Goal: Task Accomplishment & Management: Manage account settings

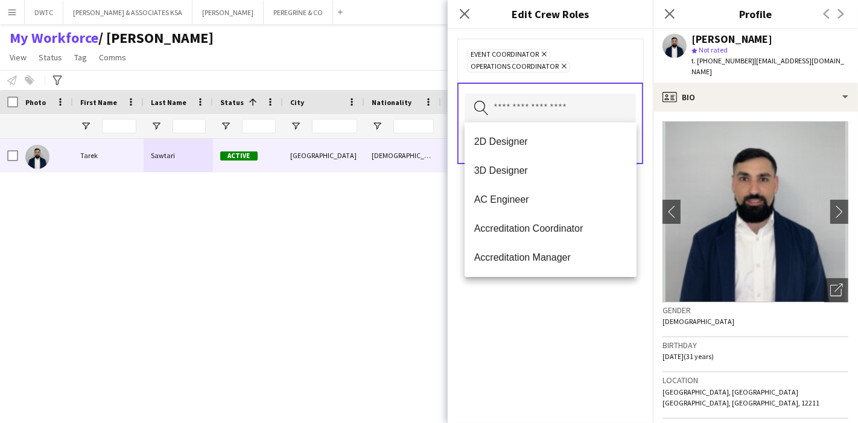
scroll to position [335, 0]
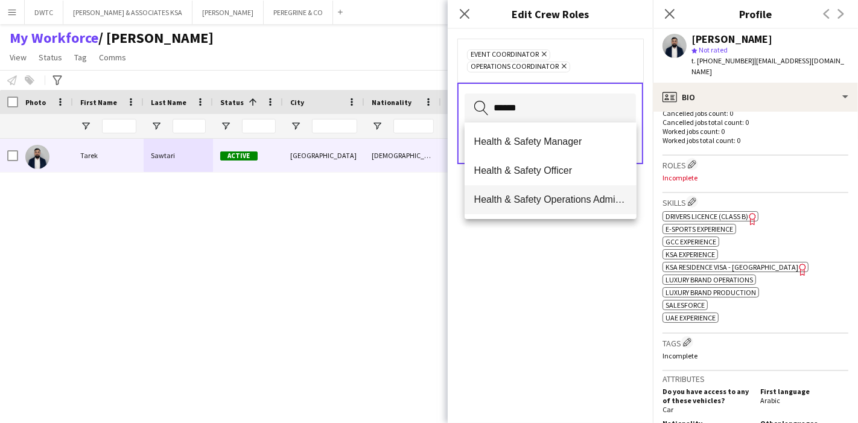
type input "******"
click at [586, 202] on span "Health & Safety Operations Administrator" at bounding box center [550, 199] width 153 height 11
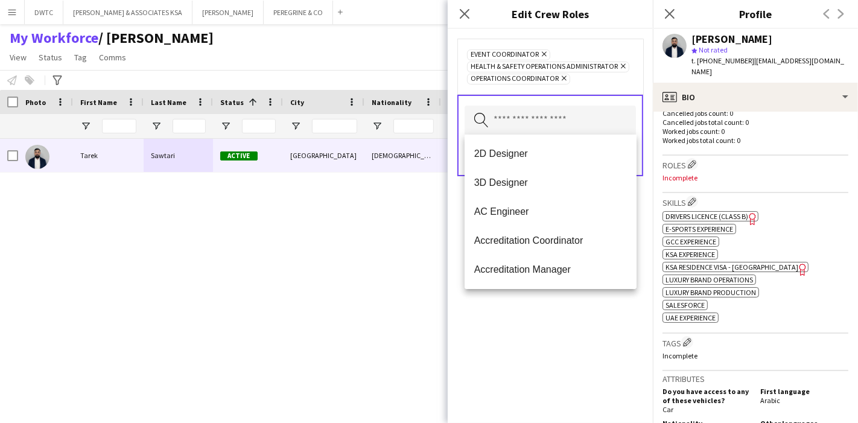
scroll to position [0, 0]
click at [616, 332] on div "Event Coordinator Remove Health & Safety Operations Administrator Remove Operat…" at bounding box center [550, 226] width 205 height 394
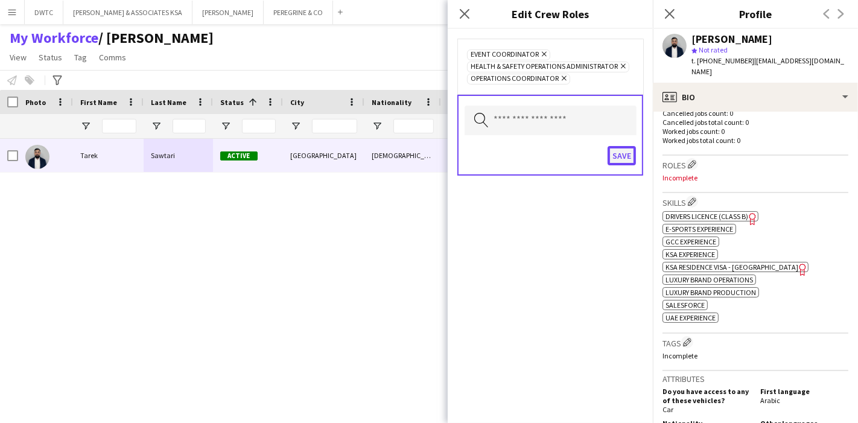
click at [626, 158] on button "Save" at bounding box center [622, 155] width 28 height 19
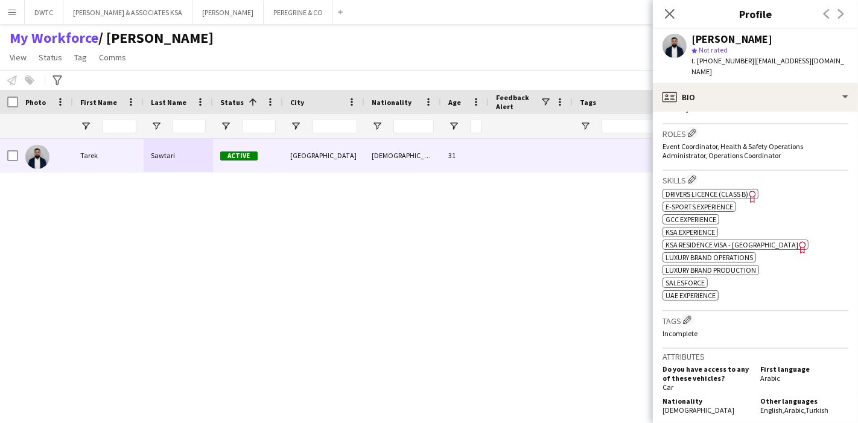
scroll to position [365, 0]
click at [691, 317] on app-icon "Edit crew company tags" at bounding box center [687, 321] width 8 height 8
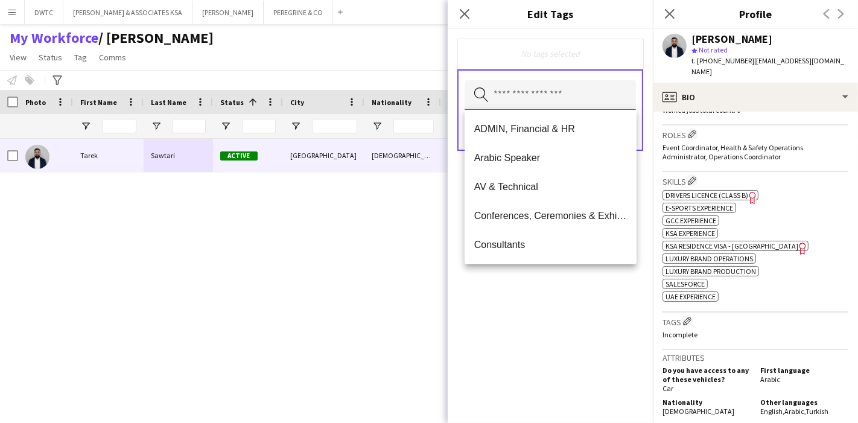
click at [566, 86] on input "text" at bounding box center [550, 95] width 171 height 30
click at [543, 155] on span "Arabic Speaker" at bounding box center [550, 157] width 153 height 11
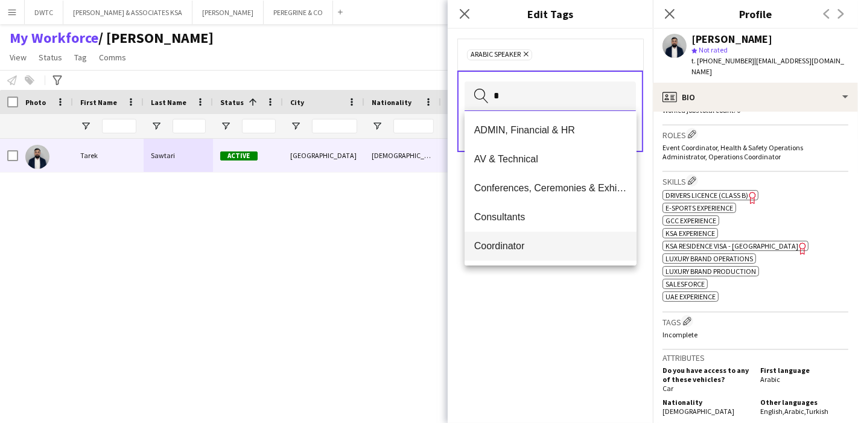
type input "*"
click at [515, 244] on span "Coordinator" at bounding box center [550, 245] width 153 height 11
click at [567, 336] on div "Arabic Speaker Remove Coordinator Remove Search by tag name Save" at bounding box center [550, 226] width 205 height 394
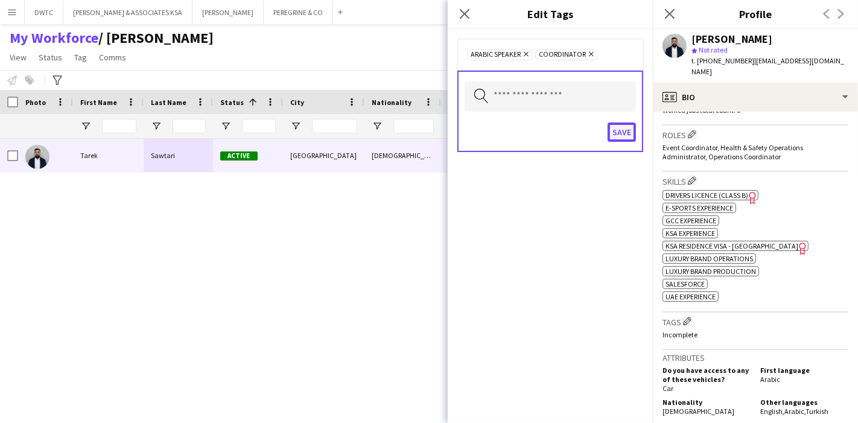
click at [616, 124] on button "Save" at bounding box center [622, 132] width 28 height 19
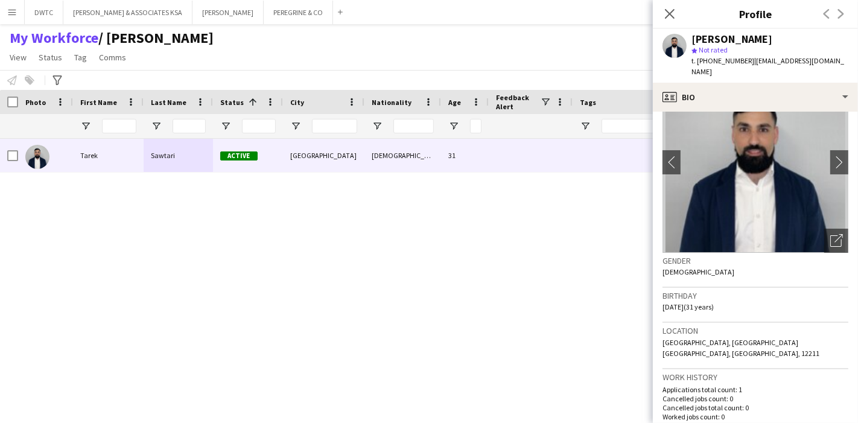
scroll to position [0, 0]
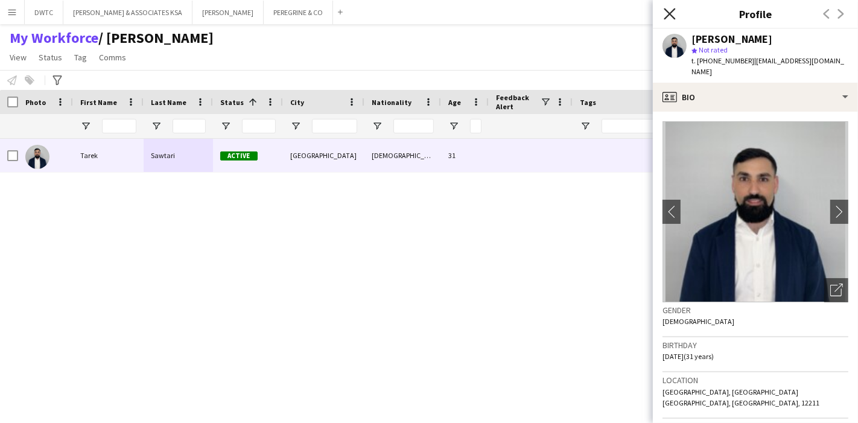
click at [665, 16] on icon "Close pop-in" at bounding box center [669, 13] width 11 height 11
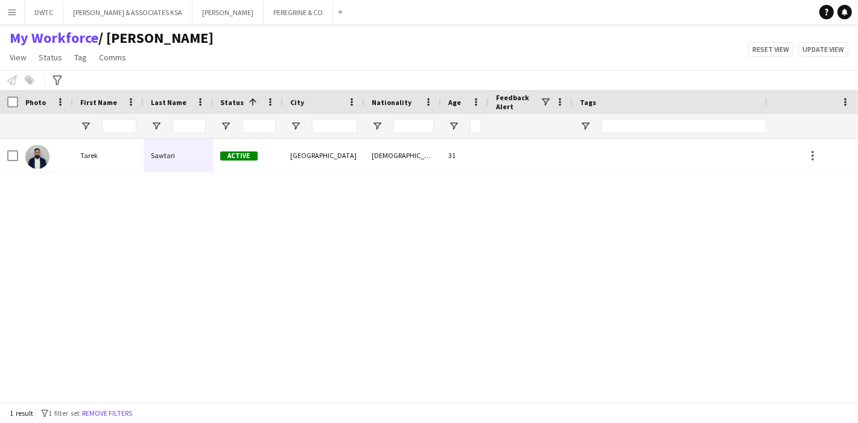
click at [10, 11] on app-icon "Menu" at bounding box center [12, 12] width 10 height 10
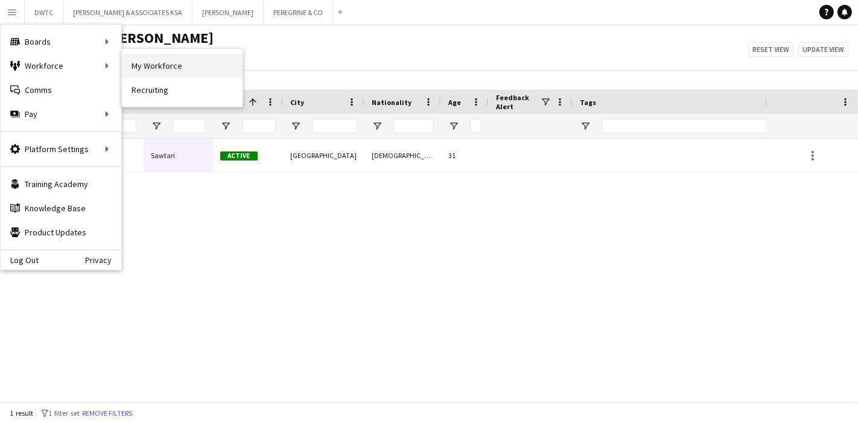
click at [140, 64] on link "My Workforce" at bounding box center [182, 66] width 121 height 24
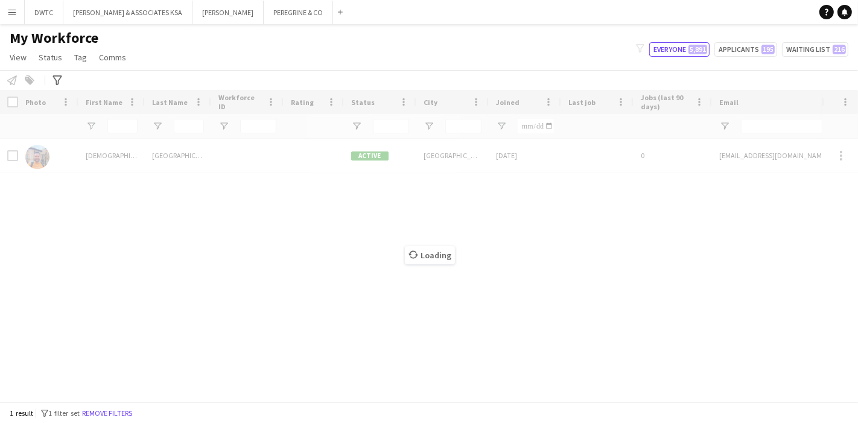
type input "**********"
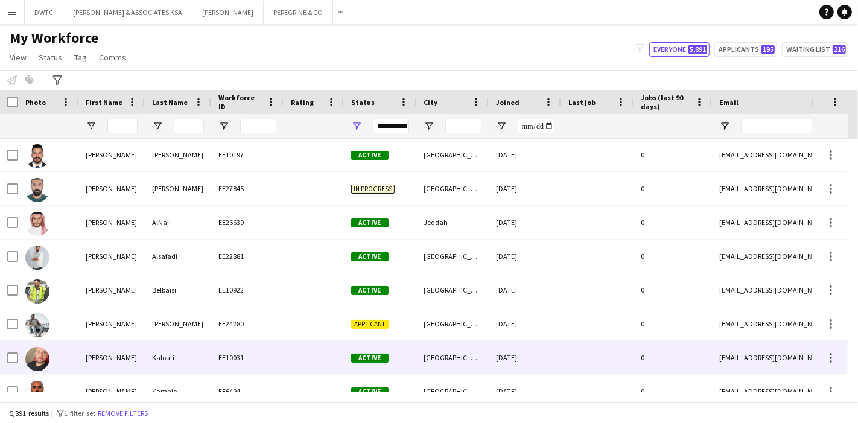
scroll to position [4359, 0]
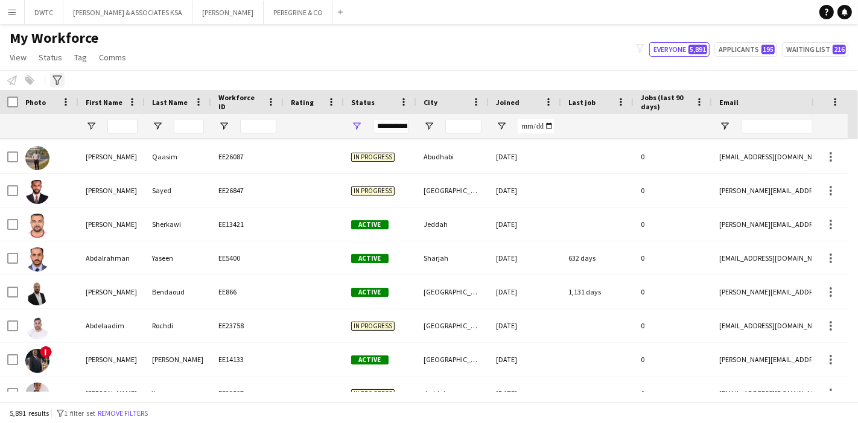
click at [57, 75] on icon "Advanced filters" at bounding box center [58, 80] width 10 height 10
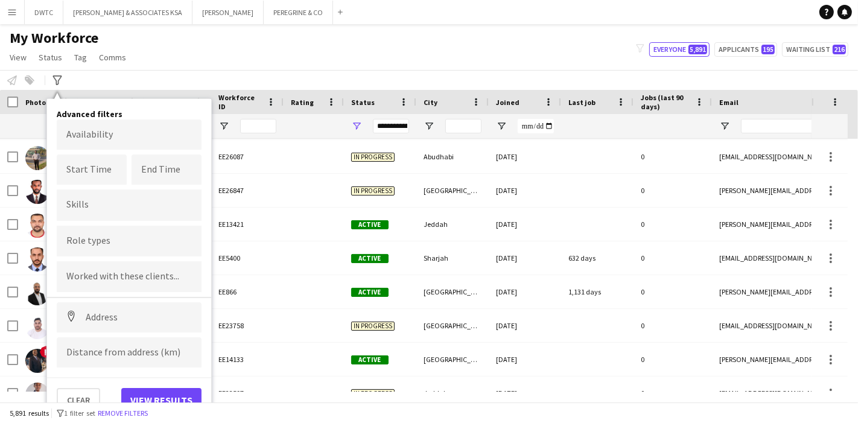
click at [145, 237] on input "Type to search role types..." at bounding box center [129, 240] width 126 height 11
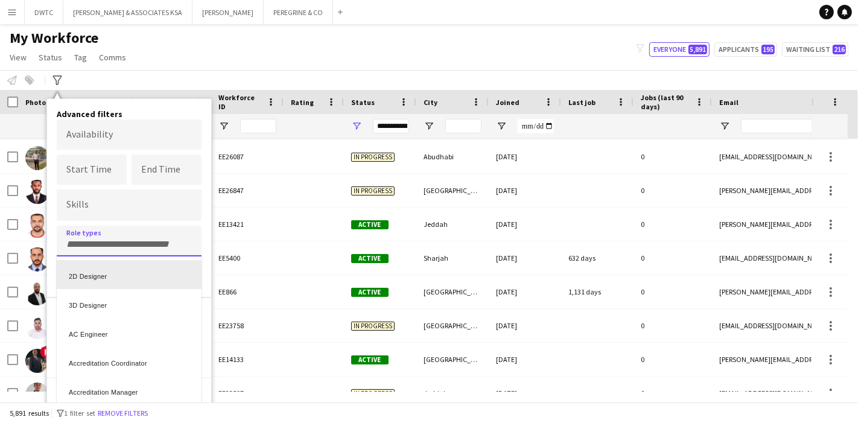
click at [133, 268] on div "2D Designer" at bounding box center [129, 274] width 145 height 29
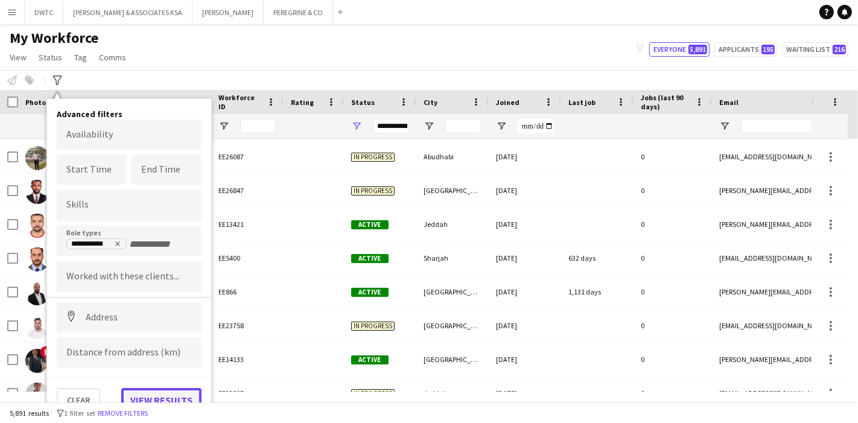
click at [158, 395] on button "View results" at bounding box center [161, 400] width 80 height 24
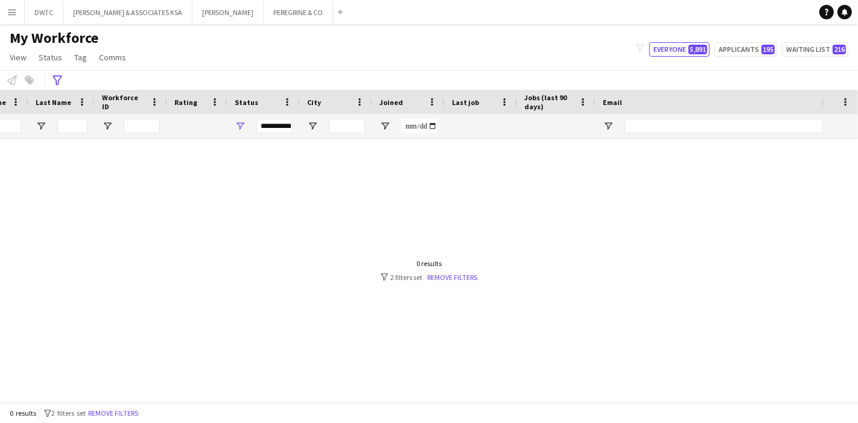
scroll to position [0, 0]
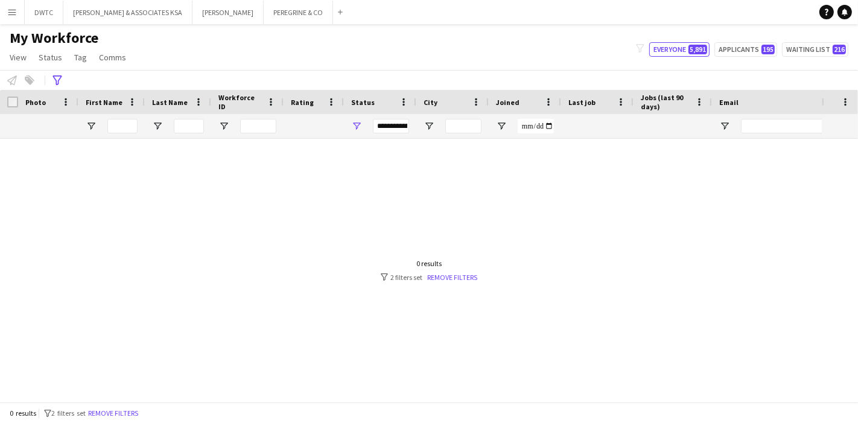
click at [360, 116] on div "**********" at bounding box center [380, 126] width 72 height 24
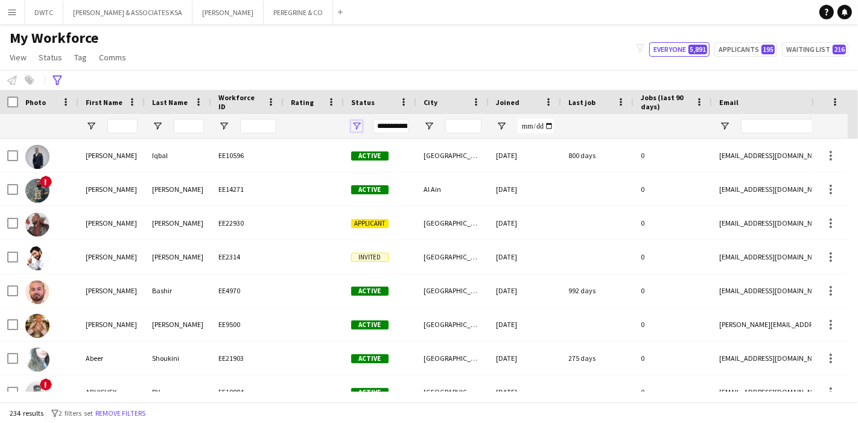
click at [357, 123] on span "Open Filter Menu" at bounding box center [356, 126] width 11 height 11
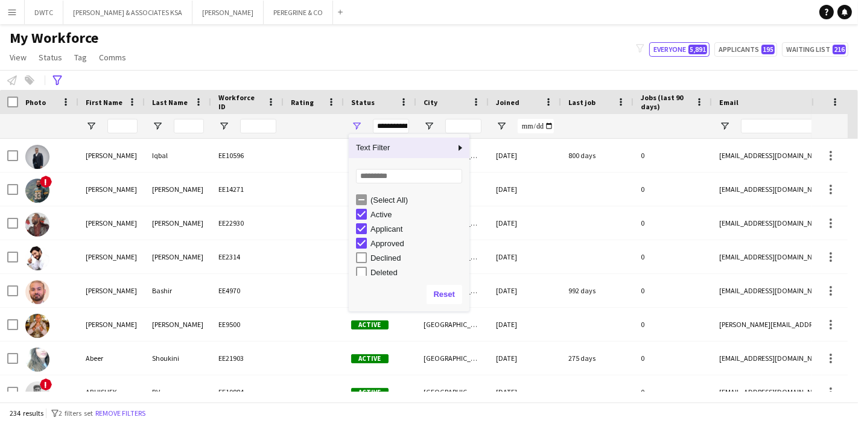
click at [381, 40] on div "My Workforce View Views Default view [PERSON_NAME] New view Update view Delete …" at bounding box center [429, 49] width 858 height 41
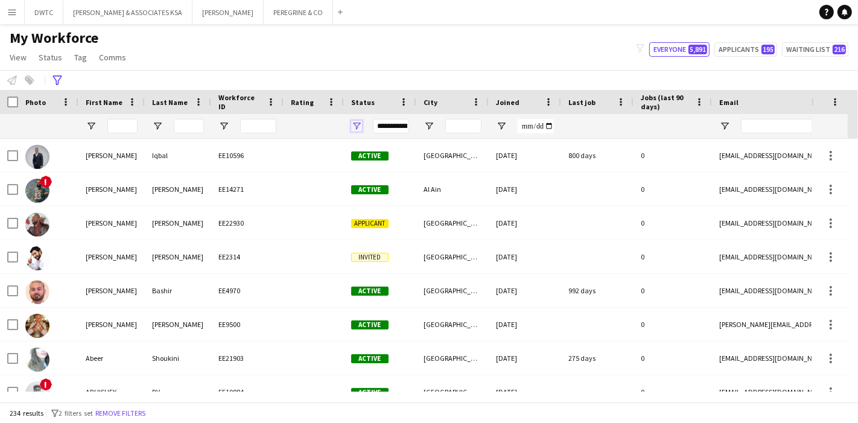
click at [355, 123] on span "Open Filter Menu" at bounding box center [356, 126] width 11 height 11
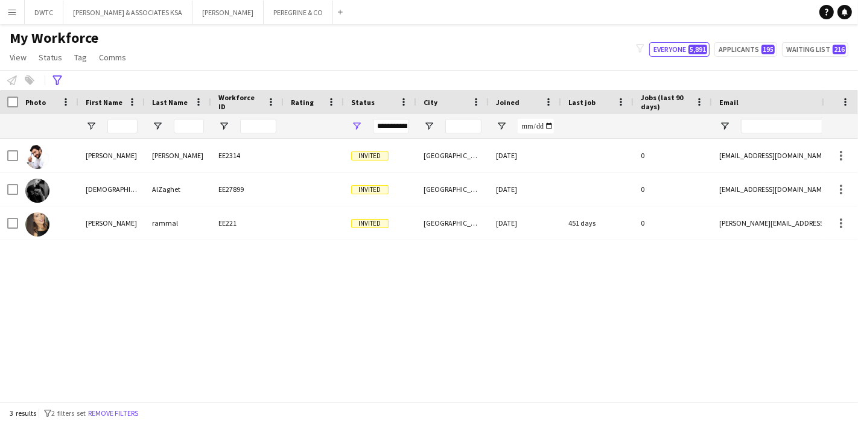
click at [241, 31] on div "My Workforce View Views Default view [PERSON_NAME] New view Update view Delete …" at bounding box center [429, 49] width 858 height 41
click at [359, 127] on span "Open Filter Menu" at bounding box center [356, 126] width 11 height 11
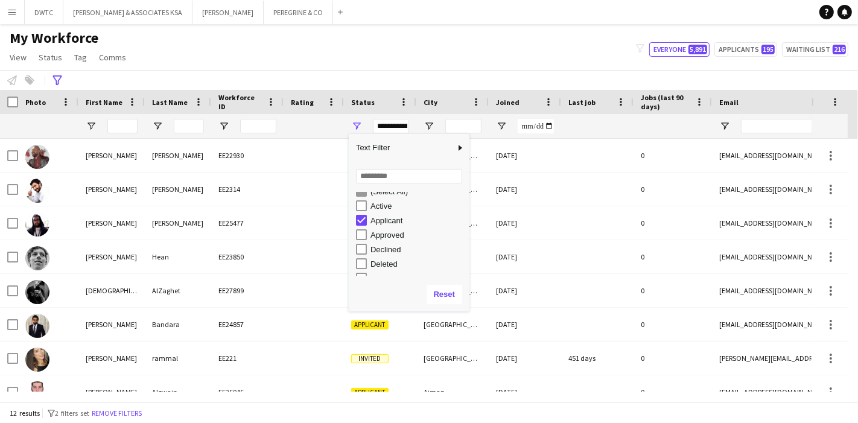
click at [335, 56] on div "My Workforce View Views Default view [PERSON_NAME] New view Update view Delete …" at bounding box center [429, 49] width 858 height 41
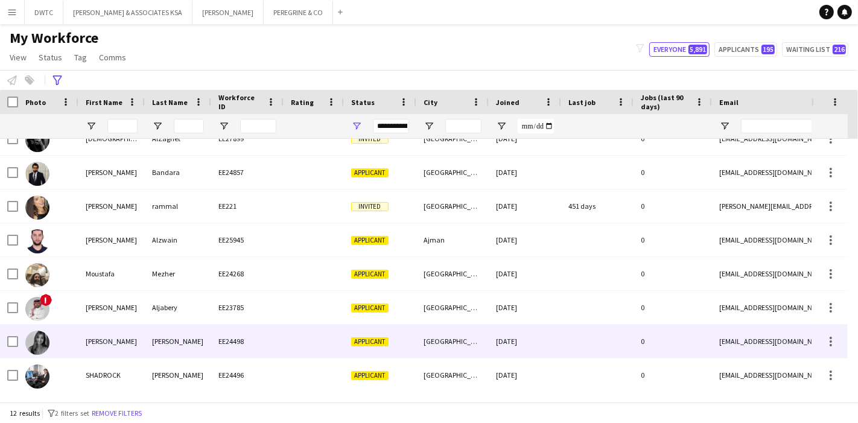
click at [106, 337] on div "[PERSON_NAME]" at bounding box center [111, 341] width 66 height 33
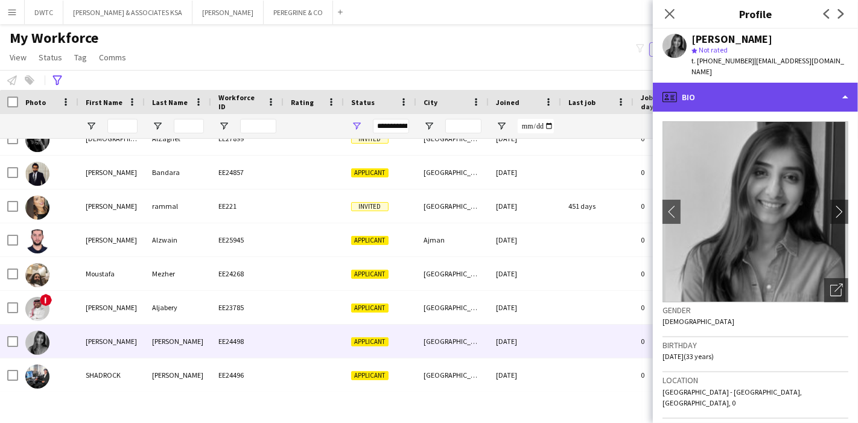
click at [827, 92] on div "profile Bio" at bounding box center [755, 97] width 205 height 29
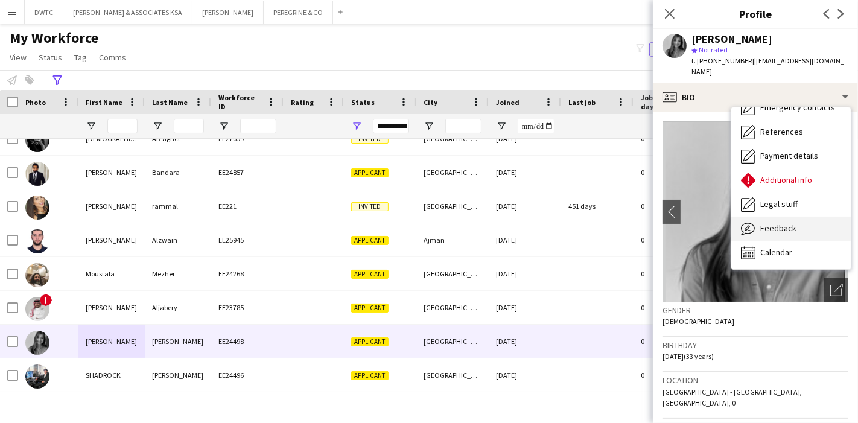
click at [793, 223] on span "Feedback" at bounding box center [778, 228] width 36 height 11
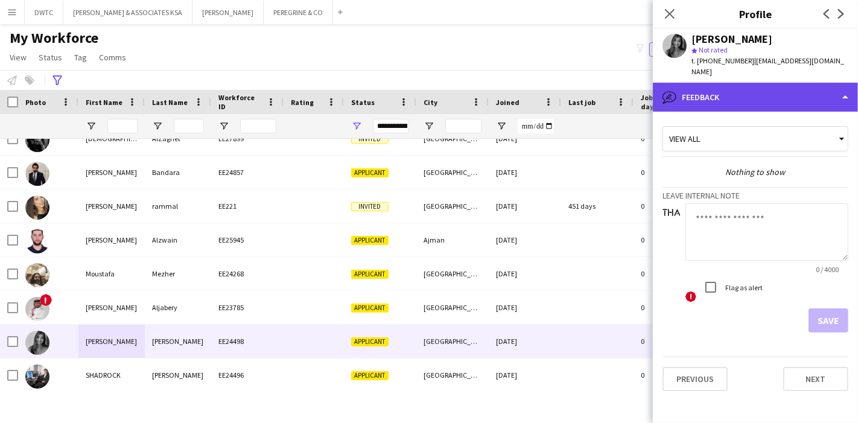
click at [785, 89] on div "bubble-pencil Feedback" at bounding box center [755, 97] width 205 height 29
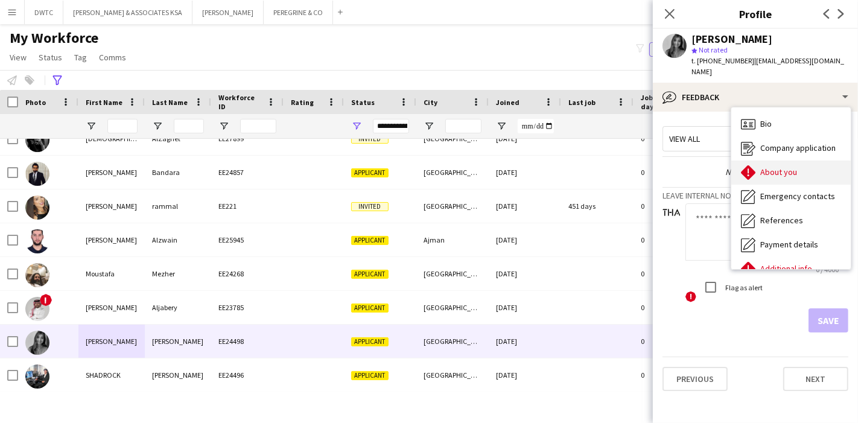
click at [805, 161] on div "About you About you" at bounding box center [792, 173] width 120 height 24
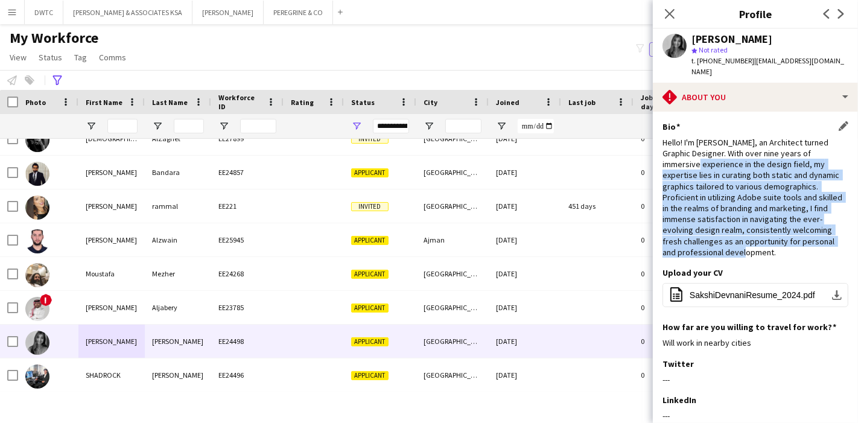
drag, startPoint x: 686, startPoint y: 152, endPoint x: 760, endPoint y: 244, distance: 118.4
click at [762, 241] on div "Hello! I'm [PERSON_NAME], an Architect turned Graphic Designer. With over nine …" at bounding box center [756, 197] width 186 height 121
click at [757, 246] on div "Hello! I'm [PERSON_NAME], an Architect turned Graphic Designer. With over nine …" at bounding box center [756, 197] width 186 height 121
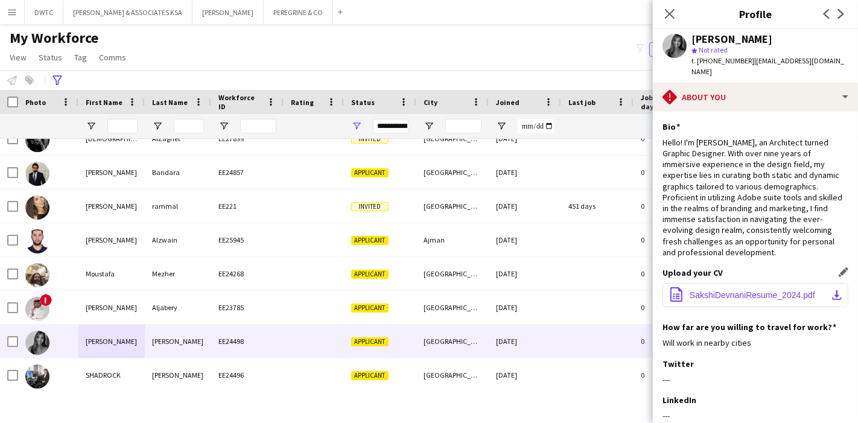
click at [832, 290] on app-icon "download-bottom" at bounding box center [837, 295] width 10 height 10
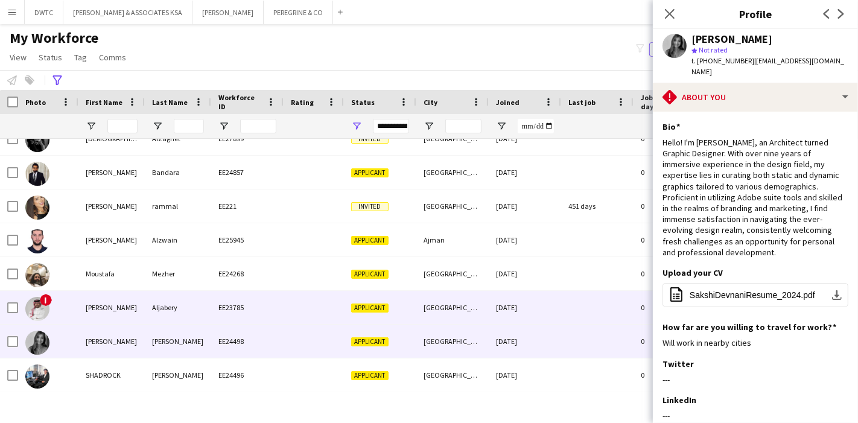
click at [150, 306] on div "Aljabery" at bounding box center [178, 307] width 66 height 33
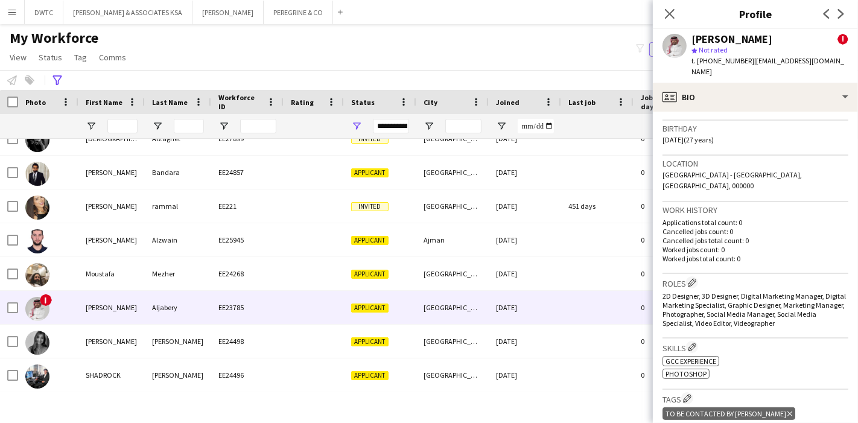
scroll to position [335, 0]
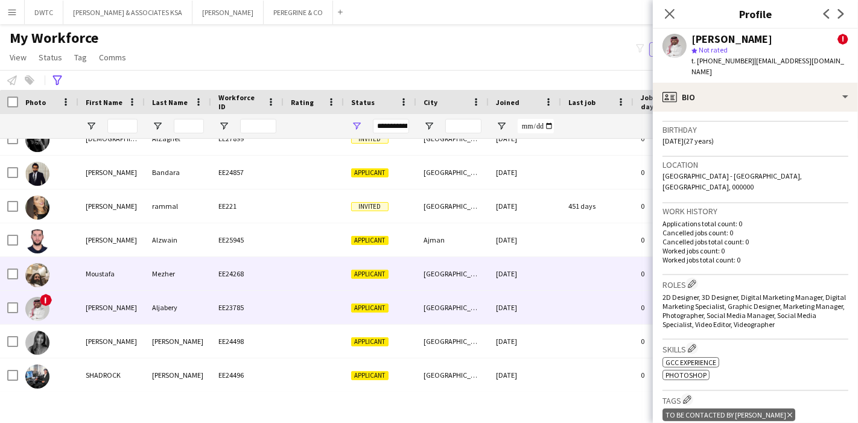
click at [117, 272] on div "Moustafa" at bounding box center [111, 273] width 66 height 33
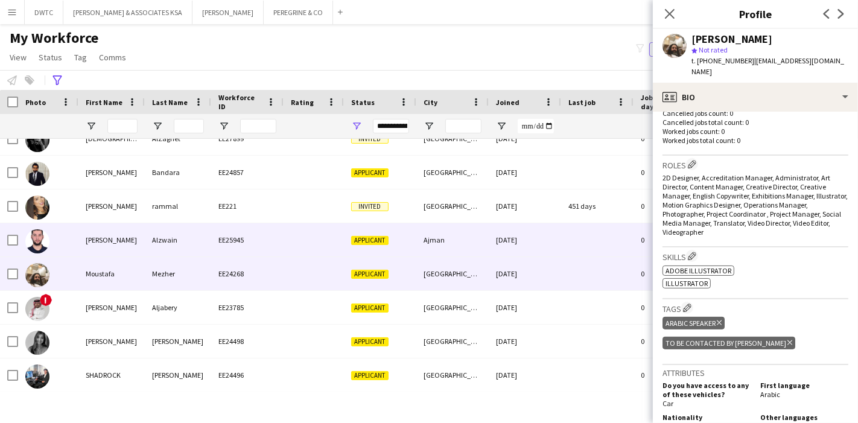
click at [92, 244] on div "[PERSON_NAME]" at bounding box center [111, 239] width 66 height 33
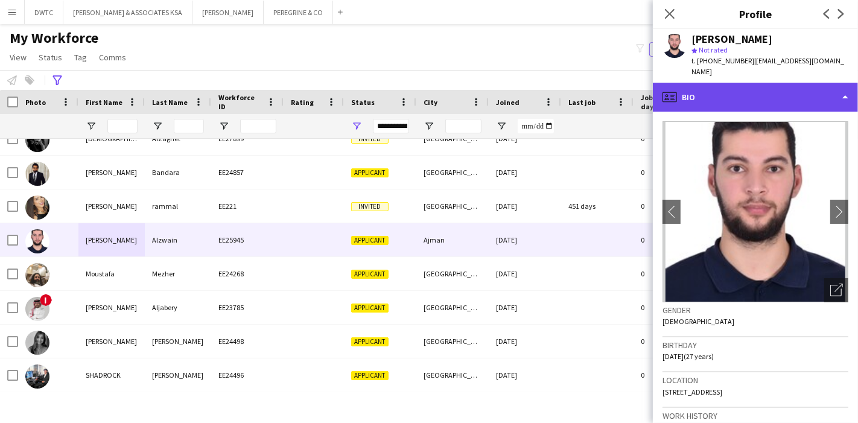
click at [806, 89] on div "profile Bio" at bounding box center [755, 97] width 205 height 29
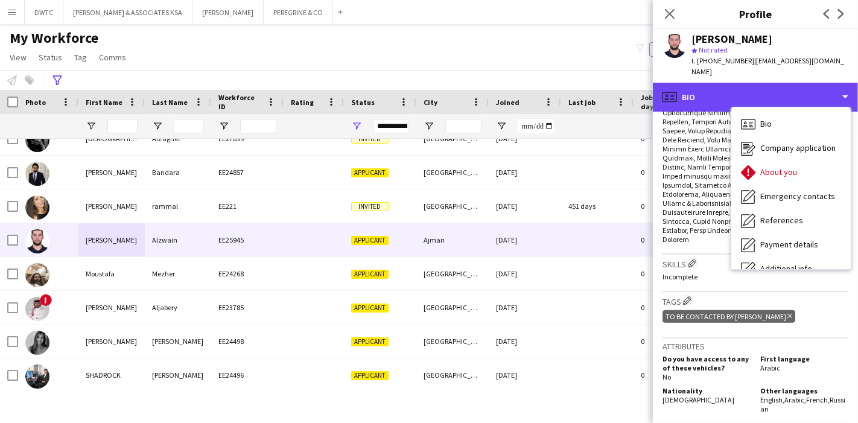
scroll to position [872, 0]
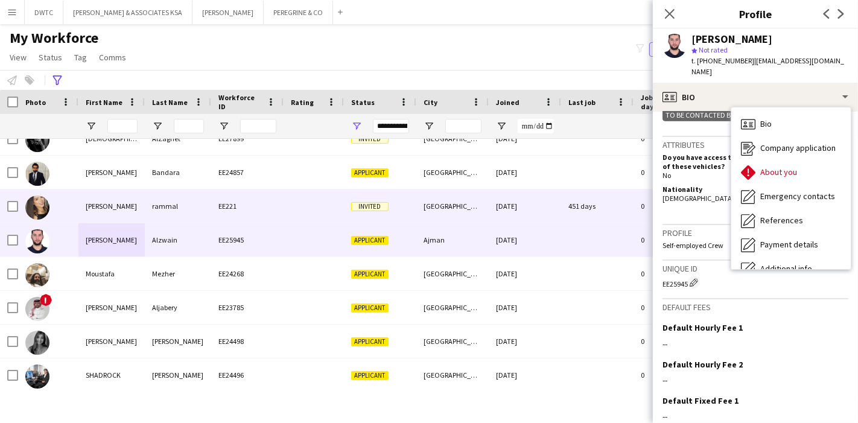
click at [129, 194] on div "[PERSON_NAME]" at bounding box center [111, 206] width 66 height 33
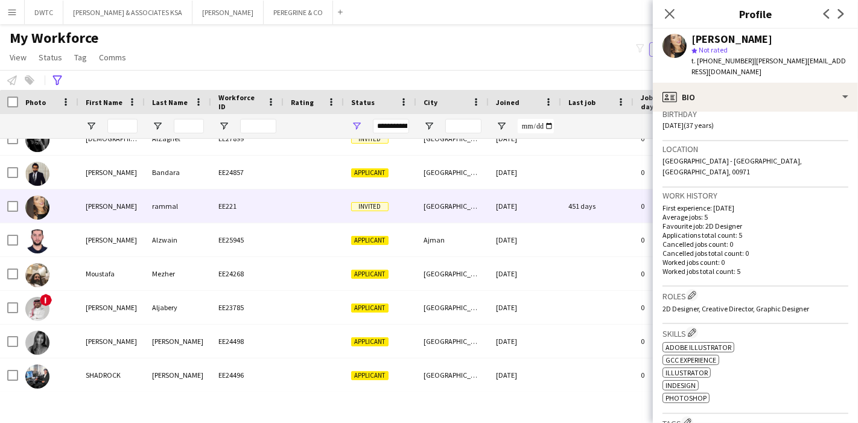
scroll to position [469, 0]
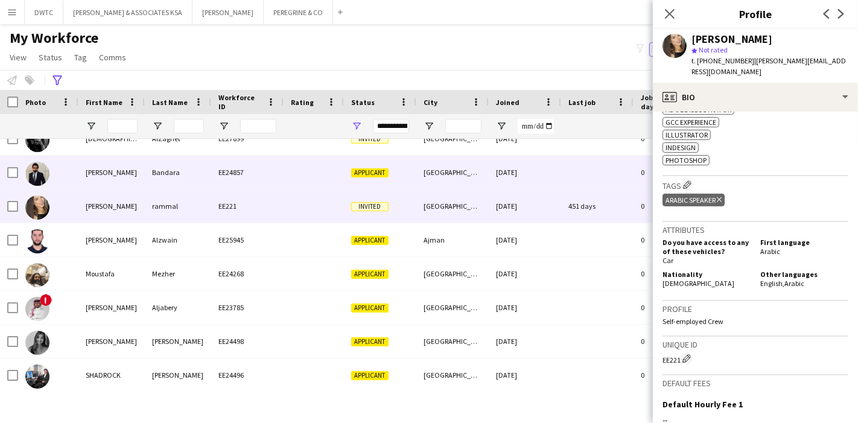
click at [83, 174] on div "[PERSON_NAME]" at bounding box center [111, 172] width 66 height 33
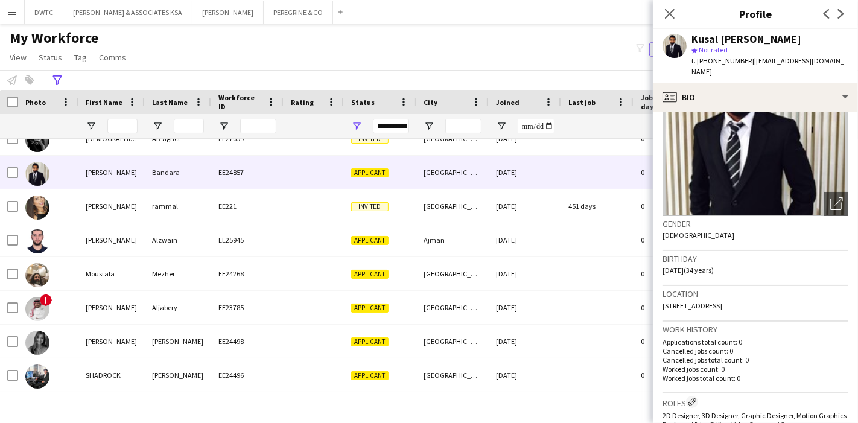
scroll to position [0, 0]
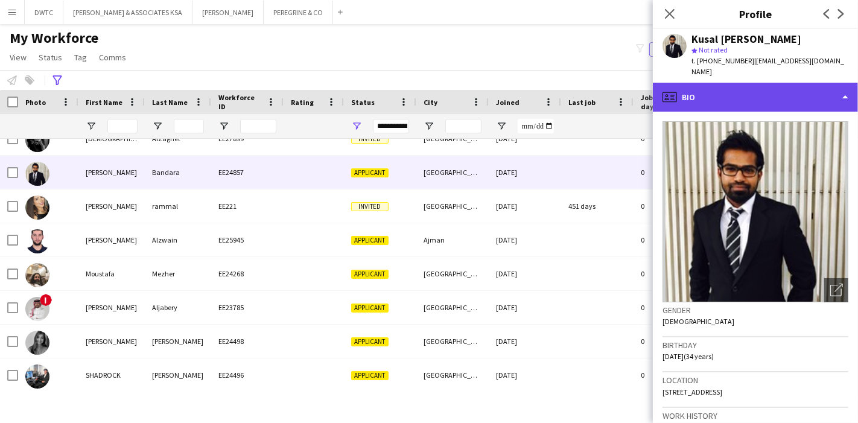
click at [811, 89] on div "profile Bio" at bounding box center [755, 97] width 205 height 29
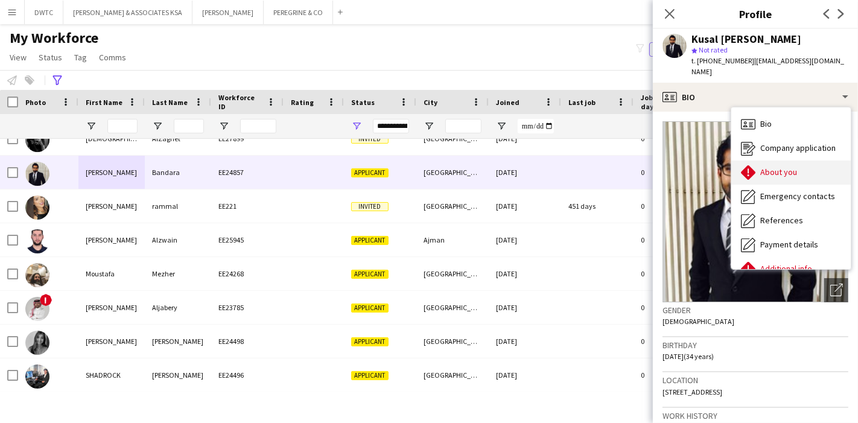
click at [820, 161] on div "About you About you" at bounding box center [792, 173] width 120 height 24
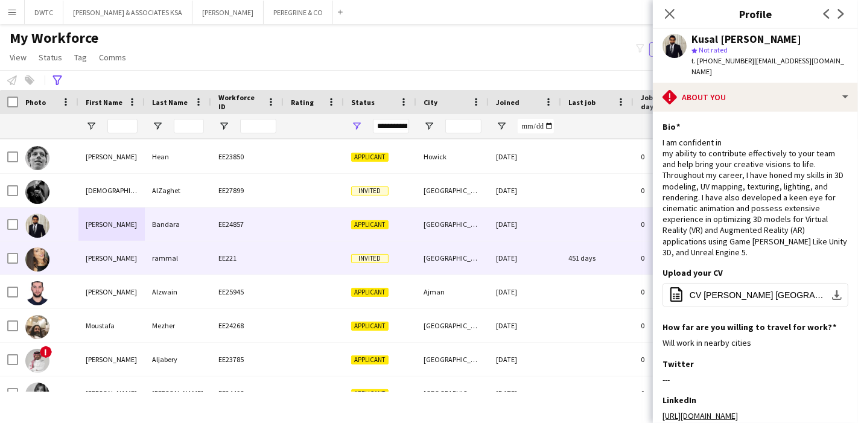
scroll to position [85, 0]
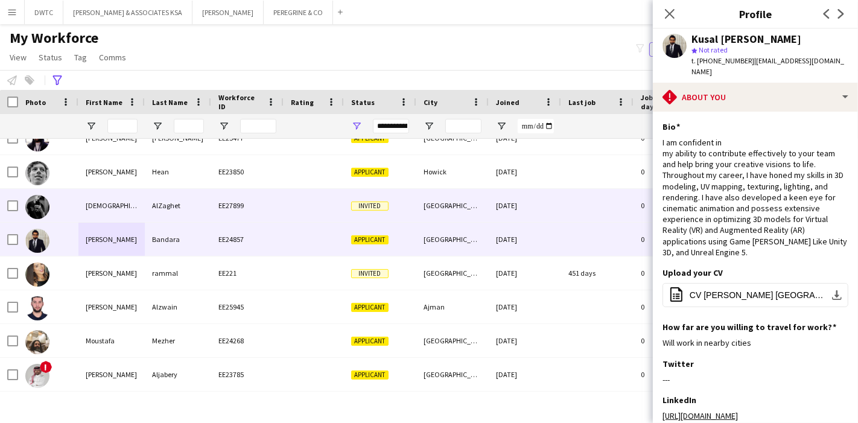
click at [91, 212] on div "[DEMOGRAPHIC_DATA]" at bounding box center [111, 205] width 66 height 33
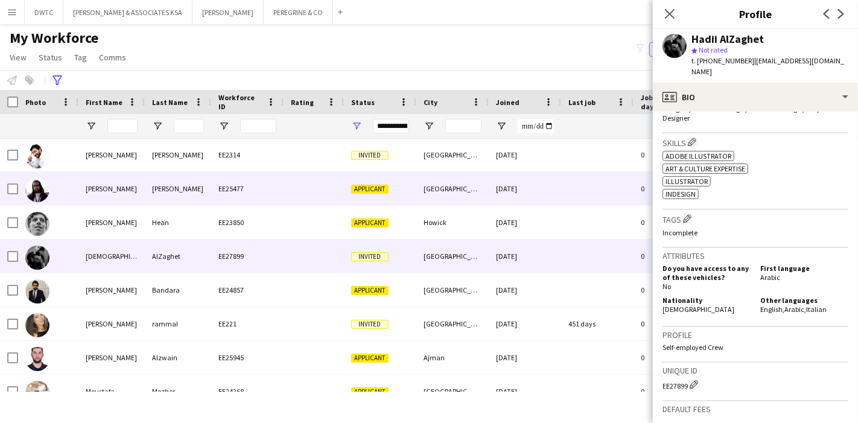
scroll to position [18, 0]
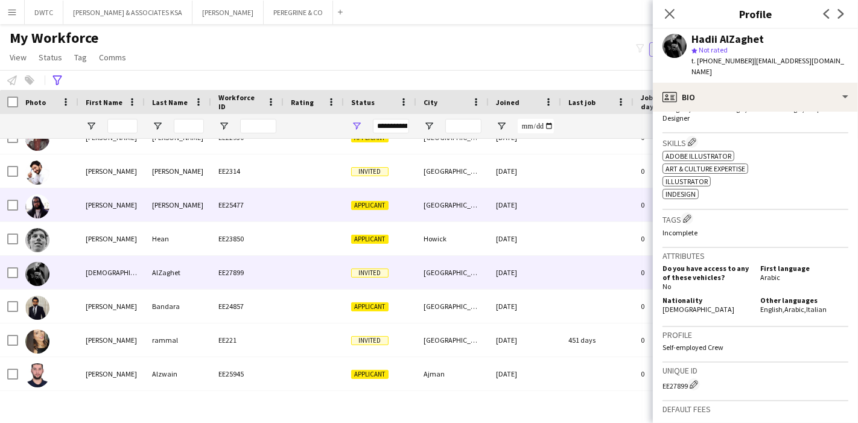
click at [81, 209] on div "[PERSON_NAME]" at bounding box center [111, 204] width 66 height 33
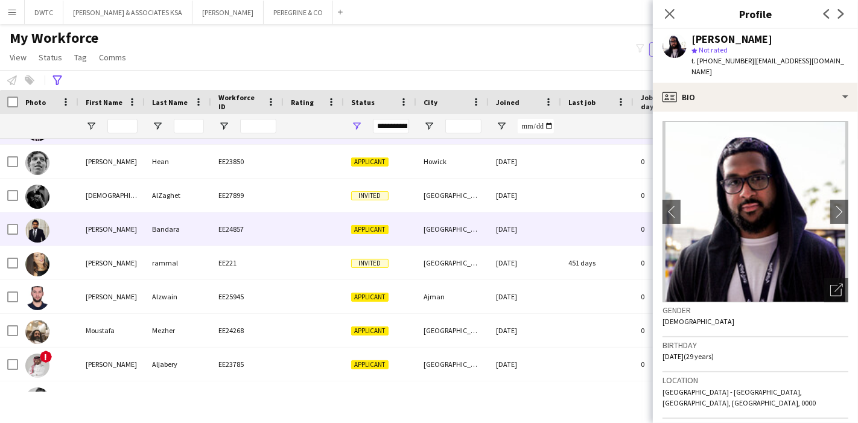
scroll to position [152, 0]
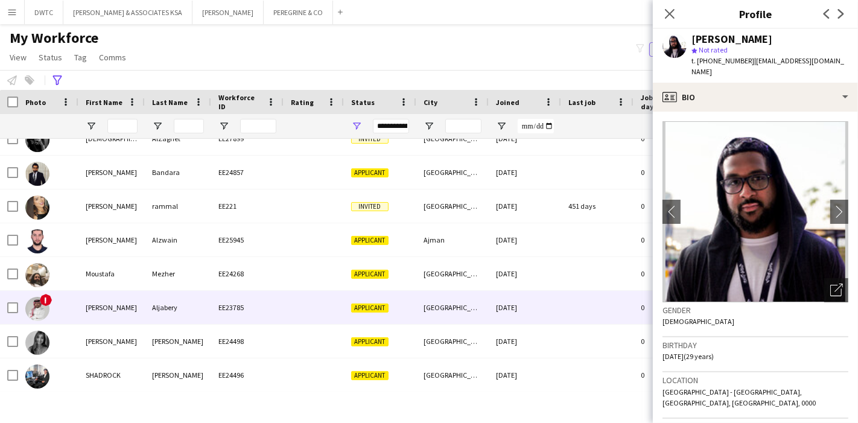
click at [148, 304] on div "Aljabery" at bounding box center [178, 307] width 66 height 33
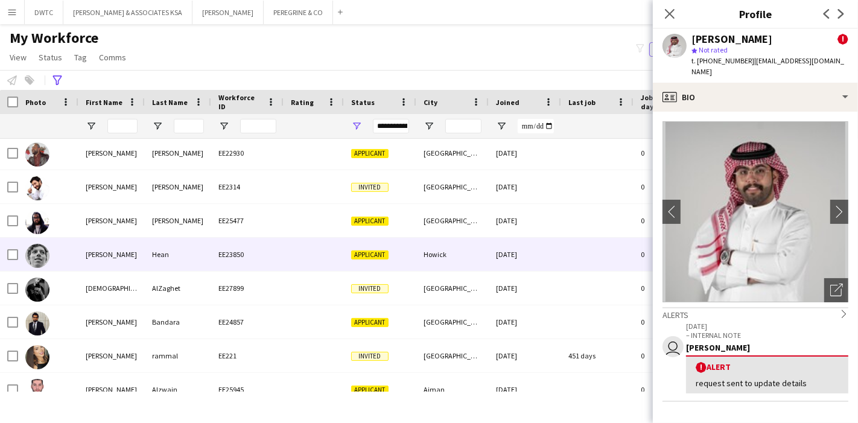
scroll to position [0, 0]
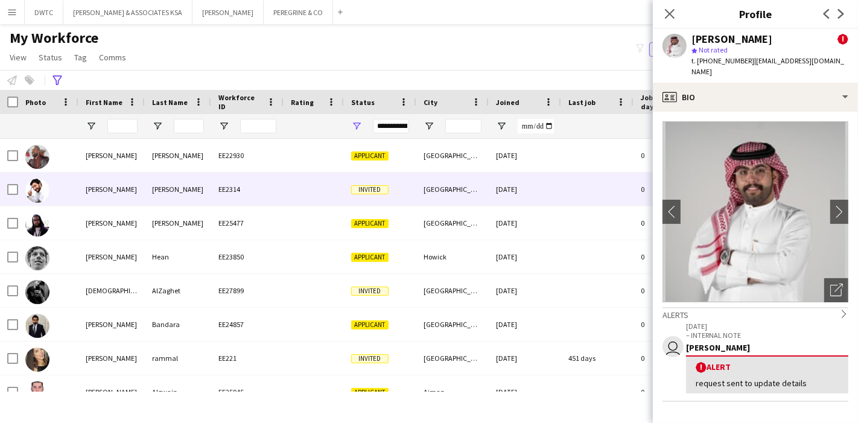
click at [110, 196] on div "[PERSON_NAME]" at bounding box center [111, 189] width 66 height 33
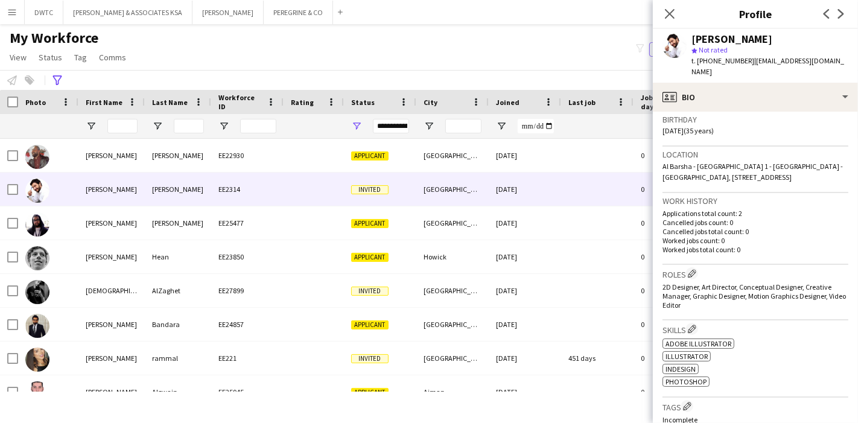
scroll to position [335, 0]
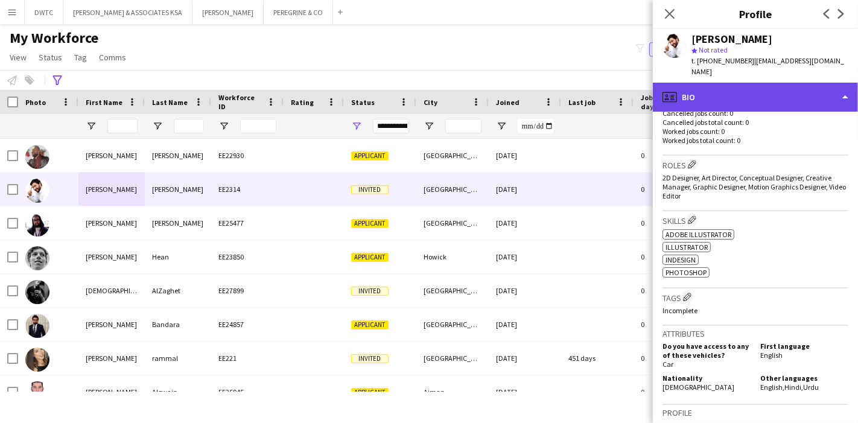
click at [798, 87] on div "profile Bio" at bounding box center [755, 97] width 205 height 29
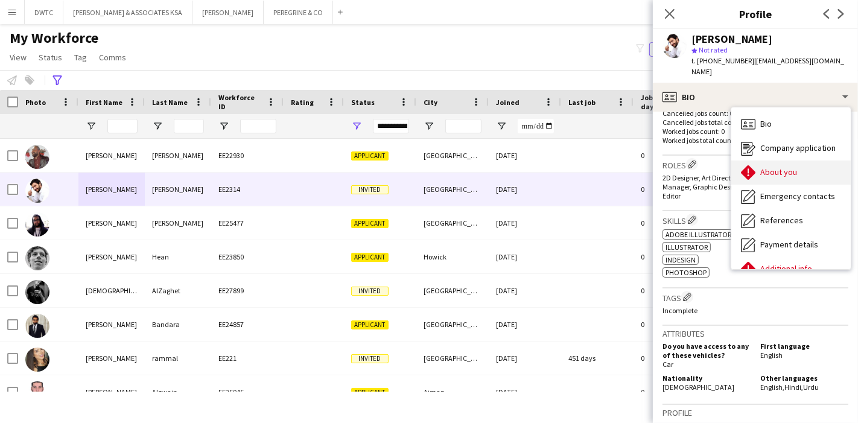
click at [794, 161] on div "About you About you" at bounding box center [792, 173] width 120 height 24
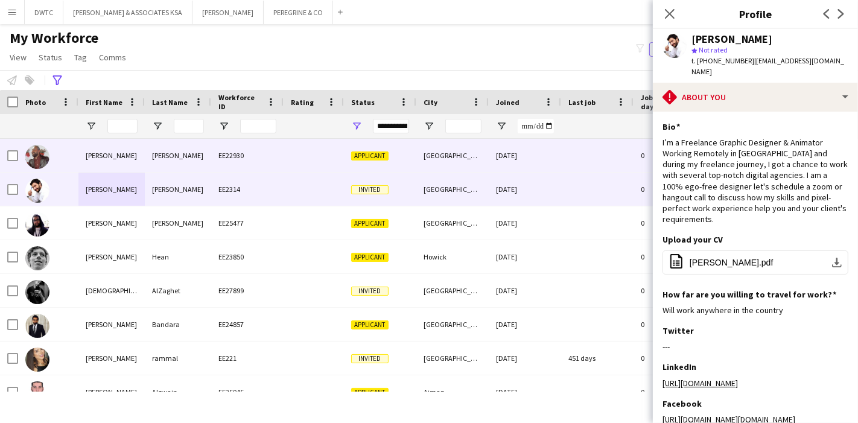
click at [132, 160] on div "[PERSON_NAME]" at bounding box center [111, 155] width 66 height 33
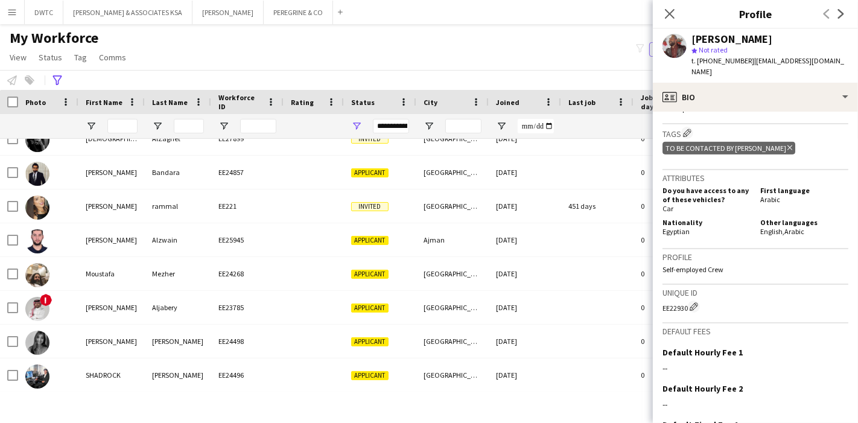
scroll to position [0, 0]
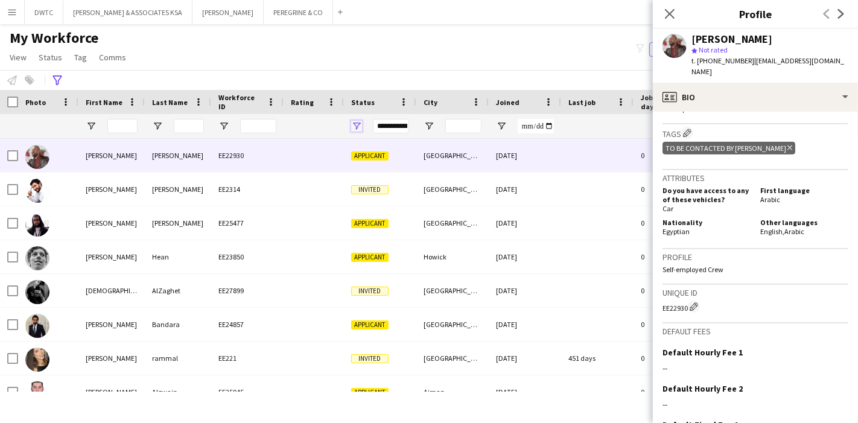
click at [357, 124] on span "Open Filter Menu" at bounding box center [356, 126] width 11 height 11
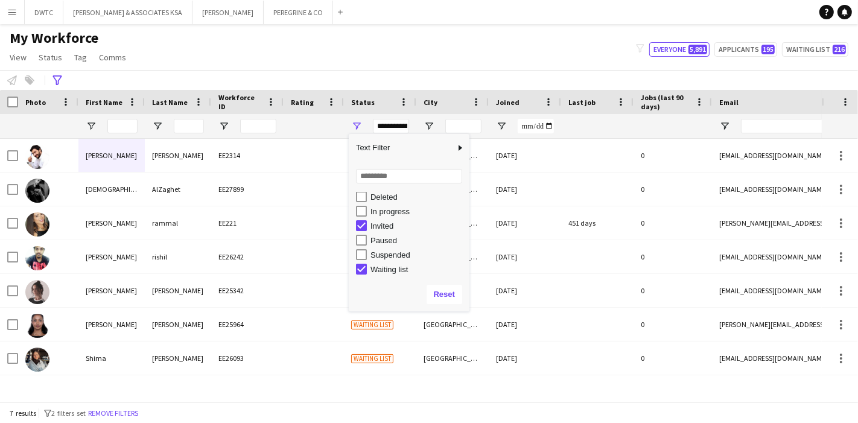
scroll to position [75, 0]
type input "**********"
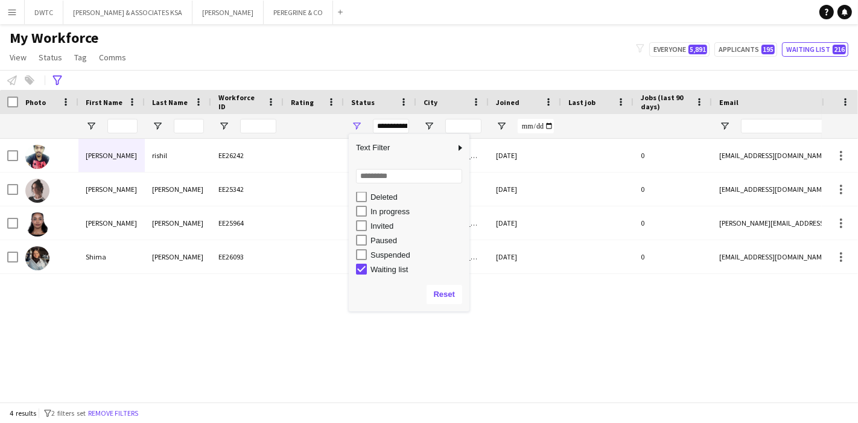
click at [401, 57] on div "My Workforce View Views Default view [PERSON_NAME] New view Update view Delete …" at bounding box center [429, 49] width 858 height 41
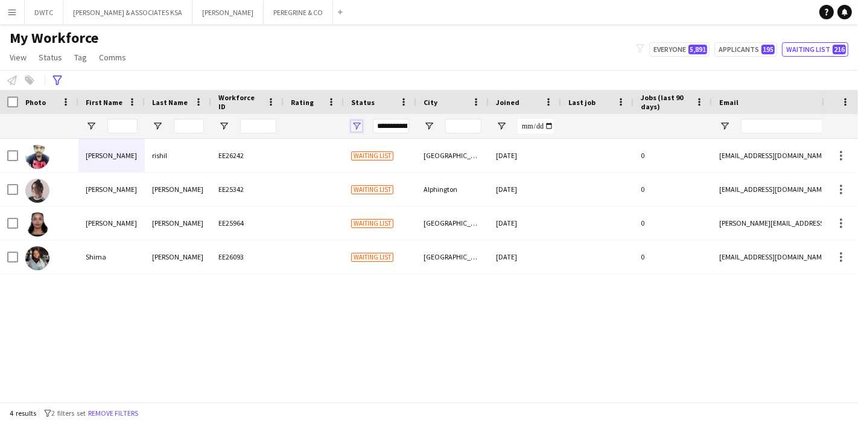
click at [357, 127] on span "Open Filter Menu" at bounding box center [356, 126] width 11 height 11
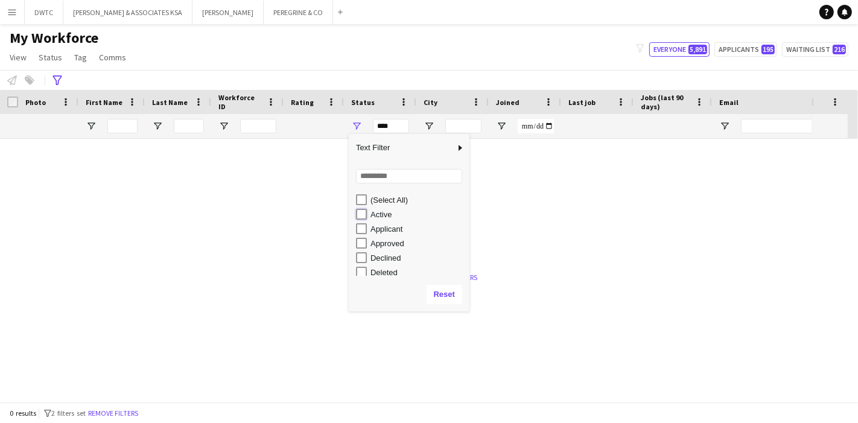
type input "**********"
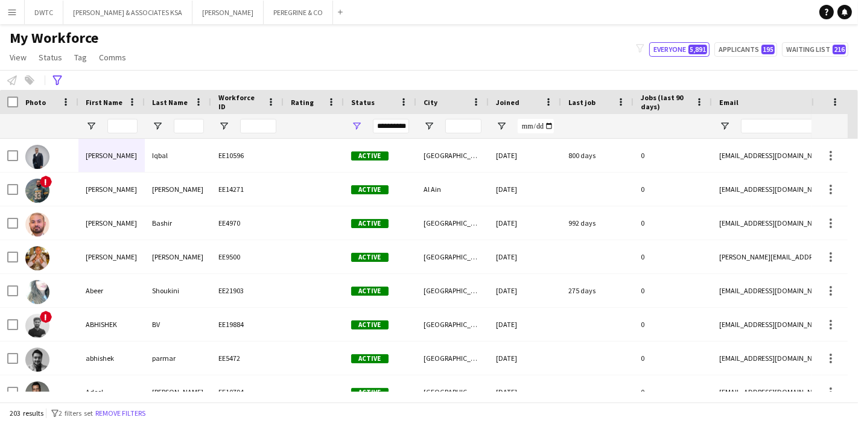
click at [397, 33] on div "My Workforce View Views Default view [PERSON_NAME] New view Update view Delete …" at bounding box center [429, 49] width 858 height 41
click at [426, 125] on span "Open Filter Menu" at bounding box center [429, 126] width 11 height 11
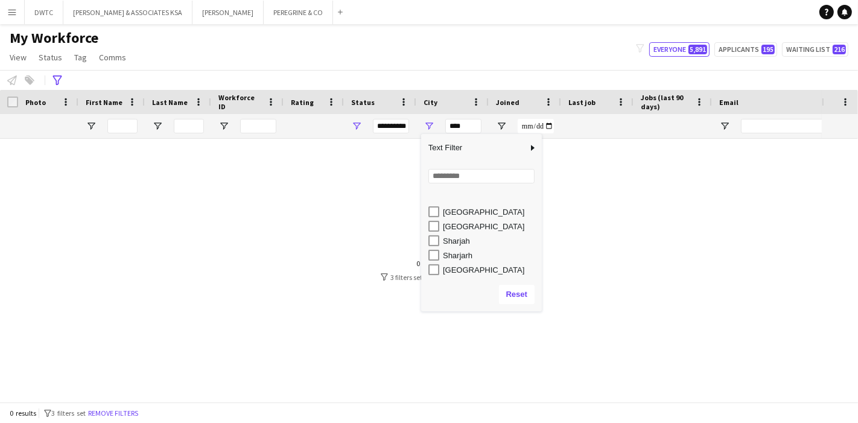
scroll to position [671, 0]
type input "**********"
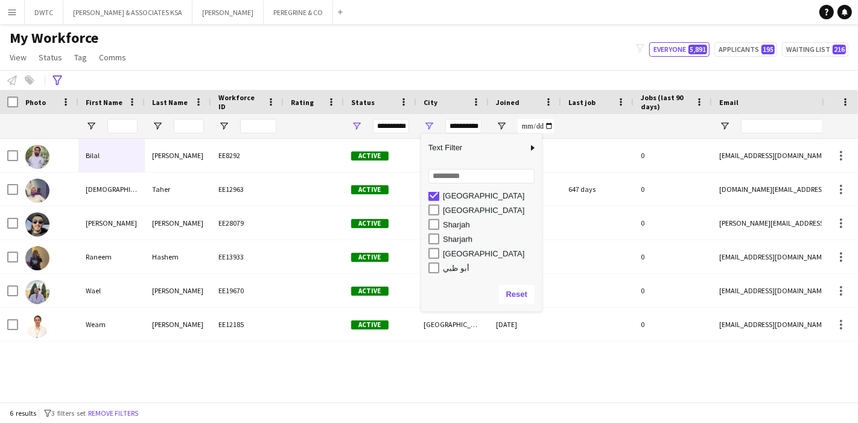
scroll to position [666, 0]
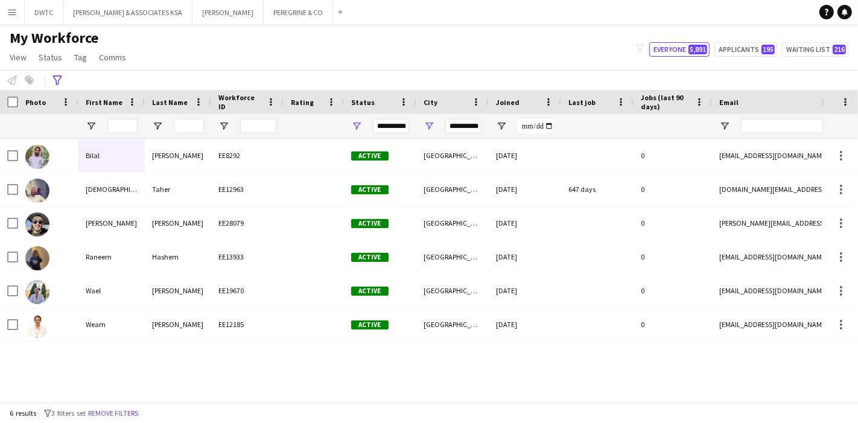
click at [420, 64] on div "My Workforce View Views Default view [PERSON_NAME] New view Update view Delete …" at bounding box center [429, 49] width 858 height 41
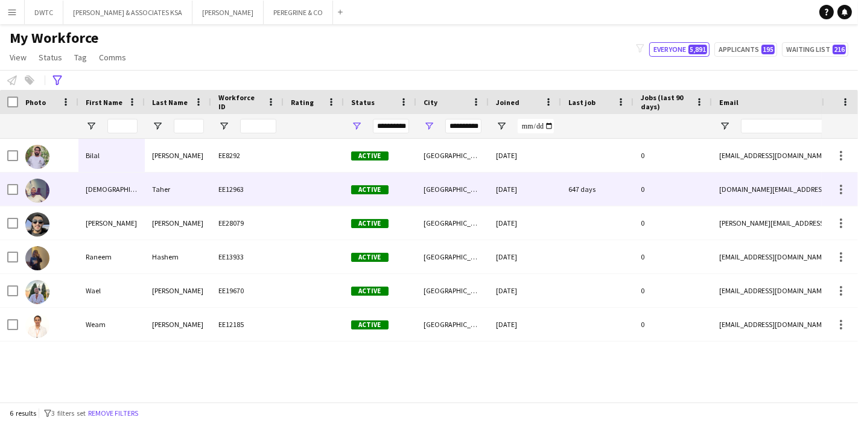
click at [124, 182] on div "[DEMOGRAPHIC_DATA]" at bounding box center [111, 189] width 66 height 33
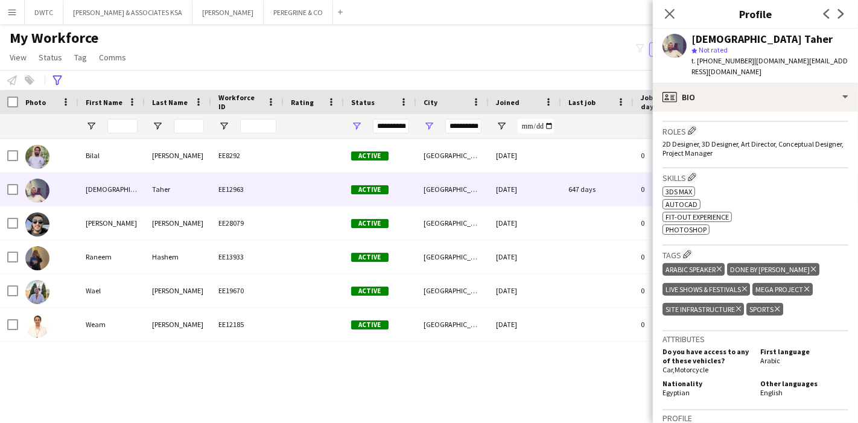
scroll to position [402, 0]
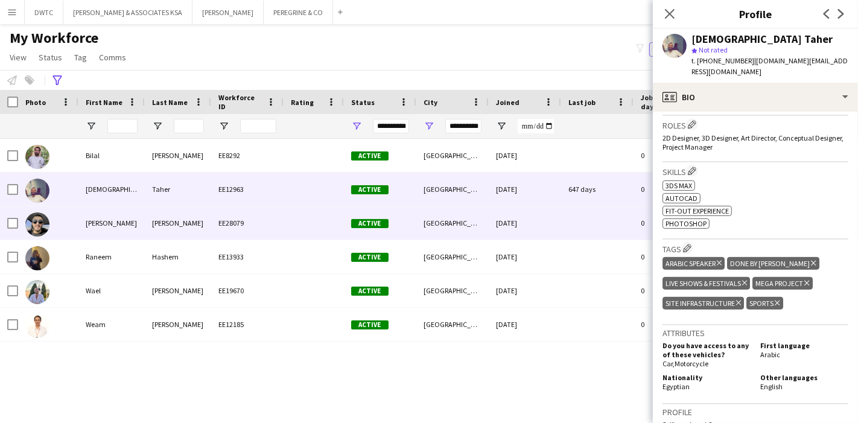
click at [140, 229] on div "[PERSON_NAME]" at bounding box center [111, 222] width 66 height 33
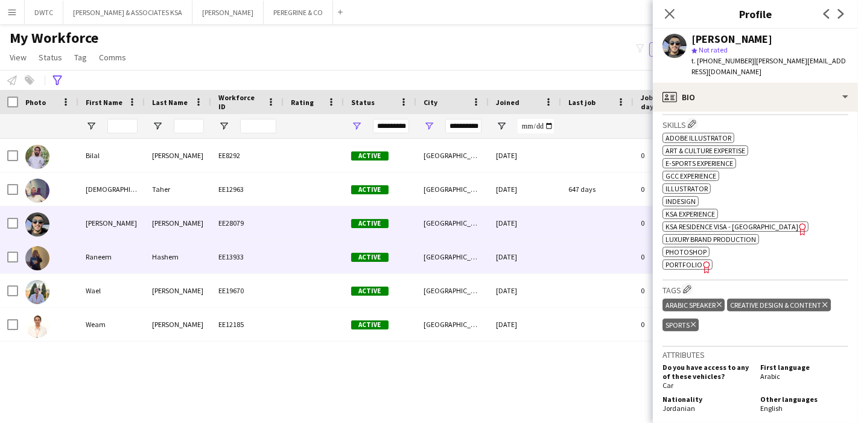
click at [185, 248] on div "Hashem" at bounding box center [178, 256] width 66 height 33
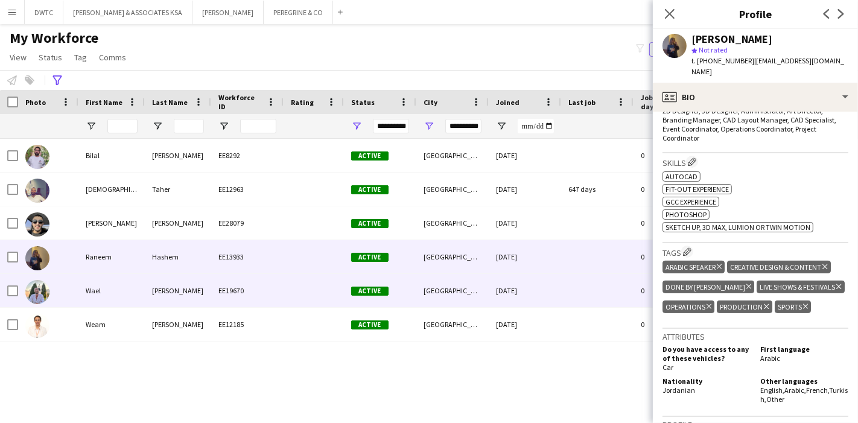
click at [63, 290] on div at bounding box center [48, 290] width 60 height 33
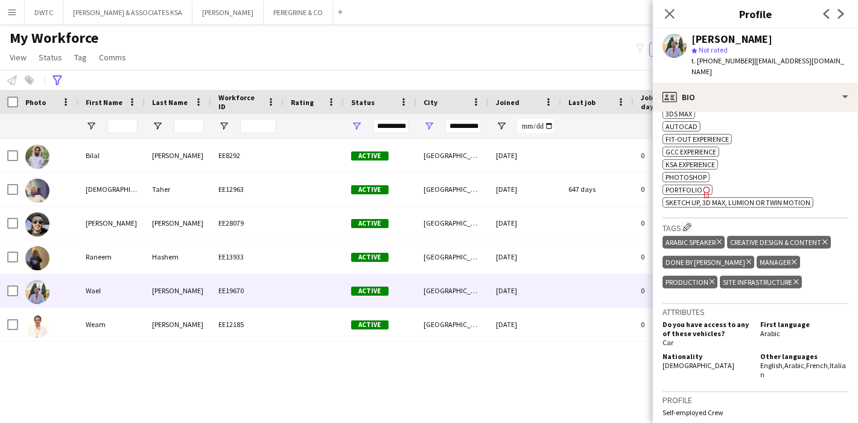
scroll to position [469, 0]
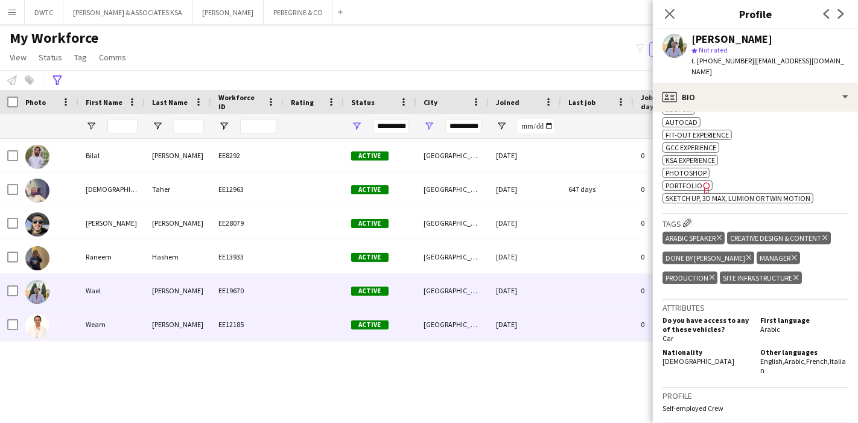
click at [99, 328] on div "Weam" at bounding box center [111, 324] width 66 height 33
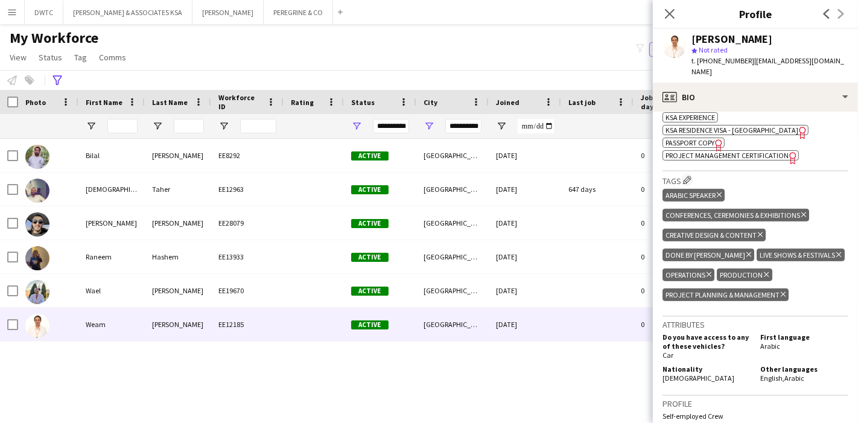
scroll to position [604, 0]
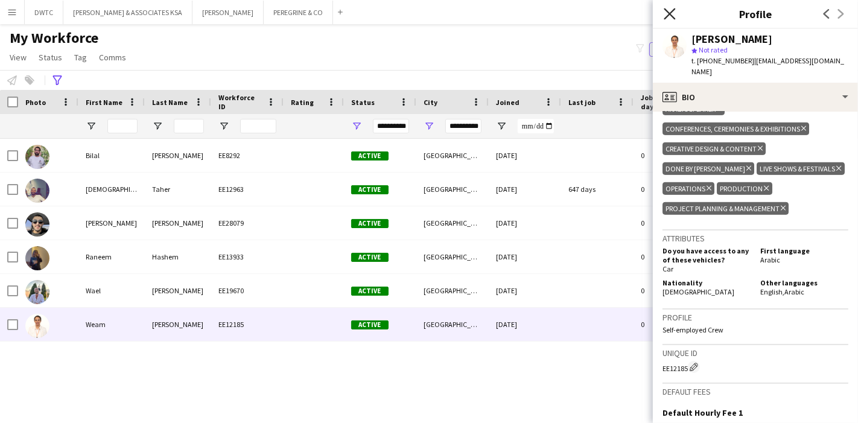
click at [666, 12] on icon "Close pop-in" at bounding box center [669, 13] width 11 height 11
